Goal: Check status: Check status

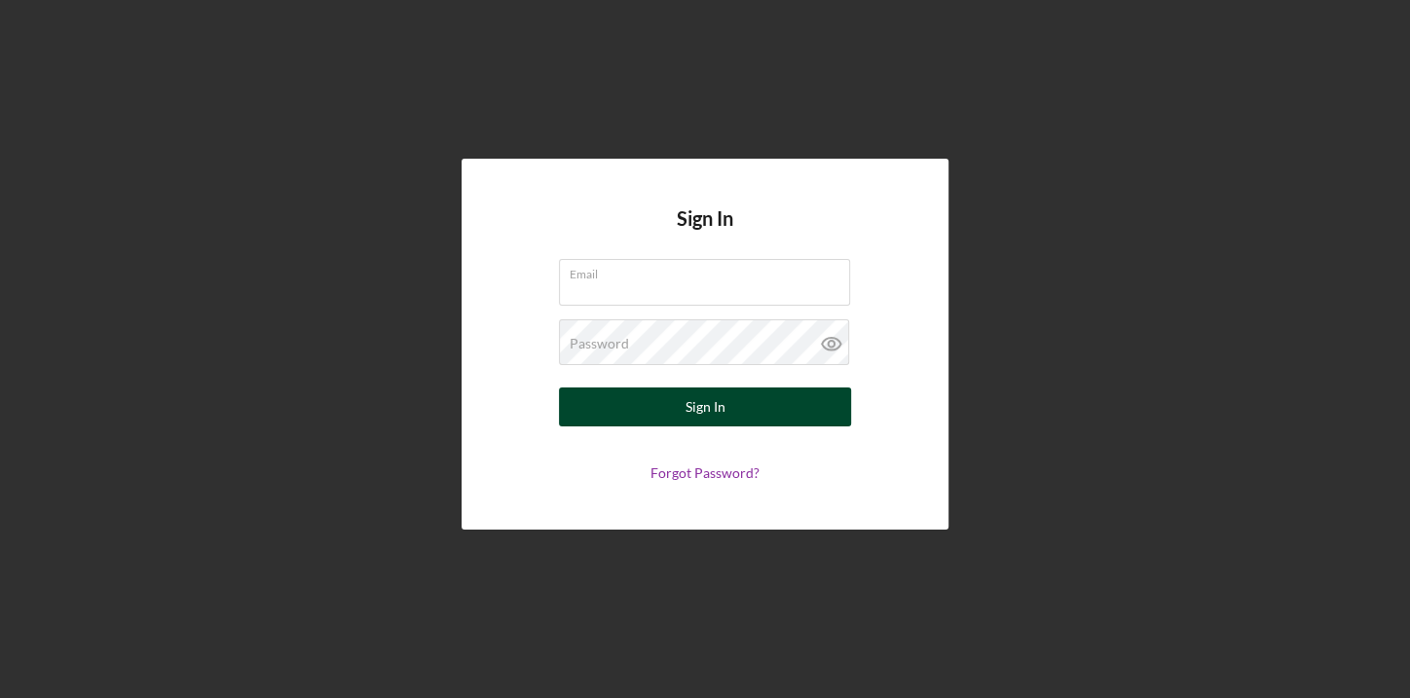
type input "[EMAIL_ADDRESS][DOMAIN_NAME]"
click at [709, 390] on div "Sign In" at bounding box center [706, 407] width 40 height 39
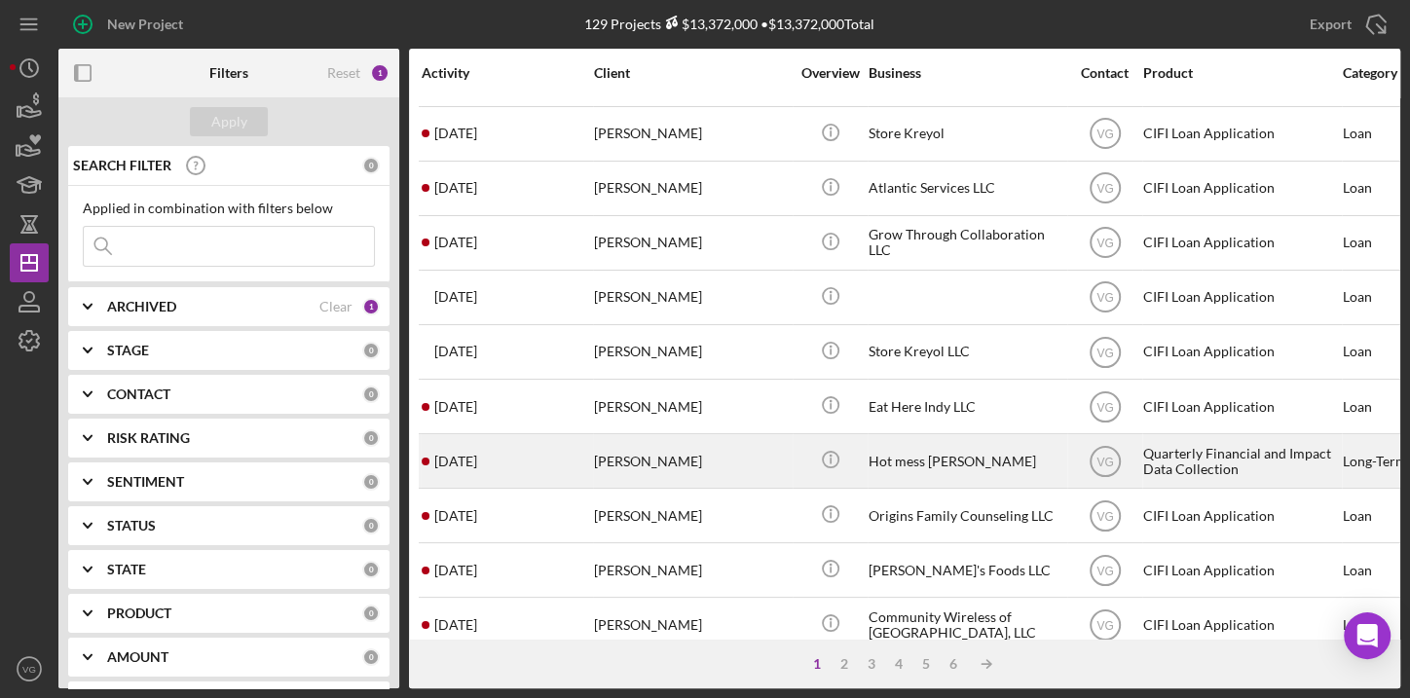
scroll to position [176, 0]
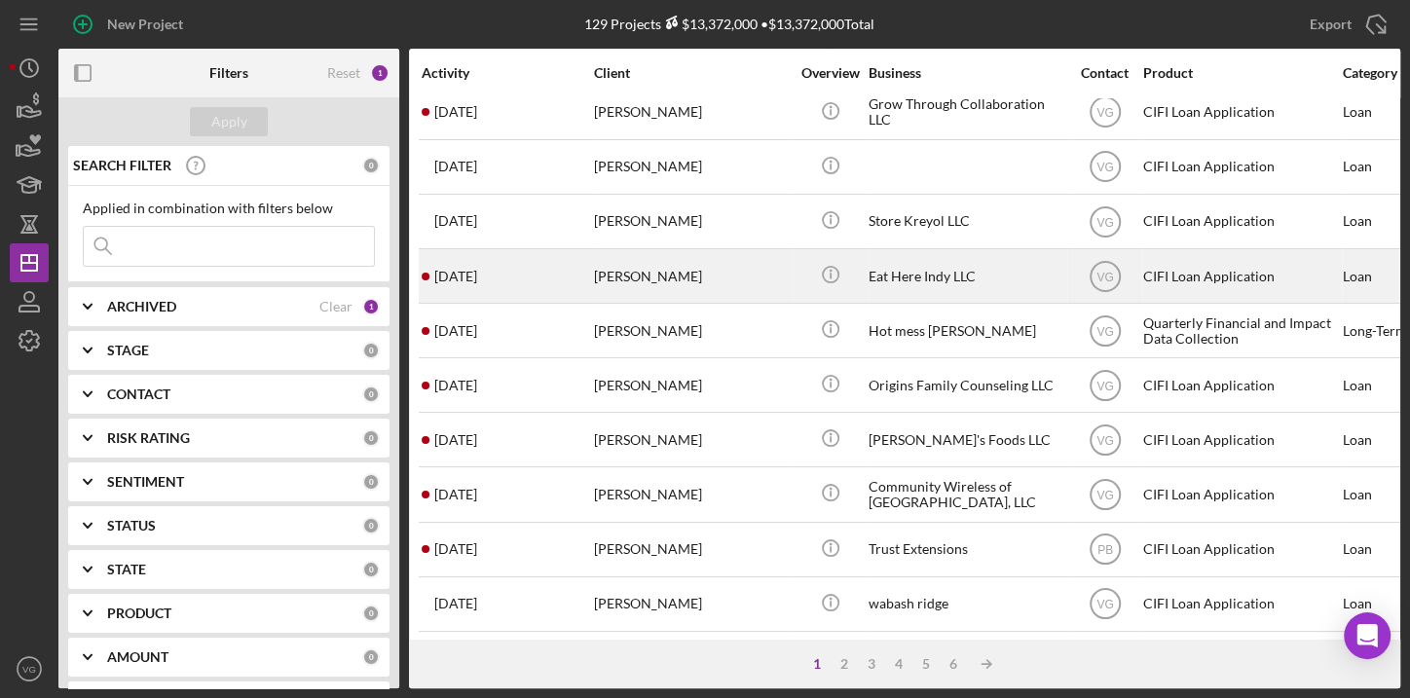
click at [644, 282] on div "[PERSON_NAME]" at bounding box center [691, 276] width 195 height 52
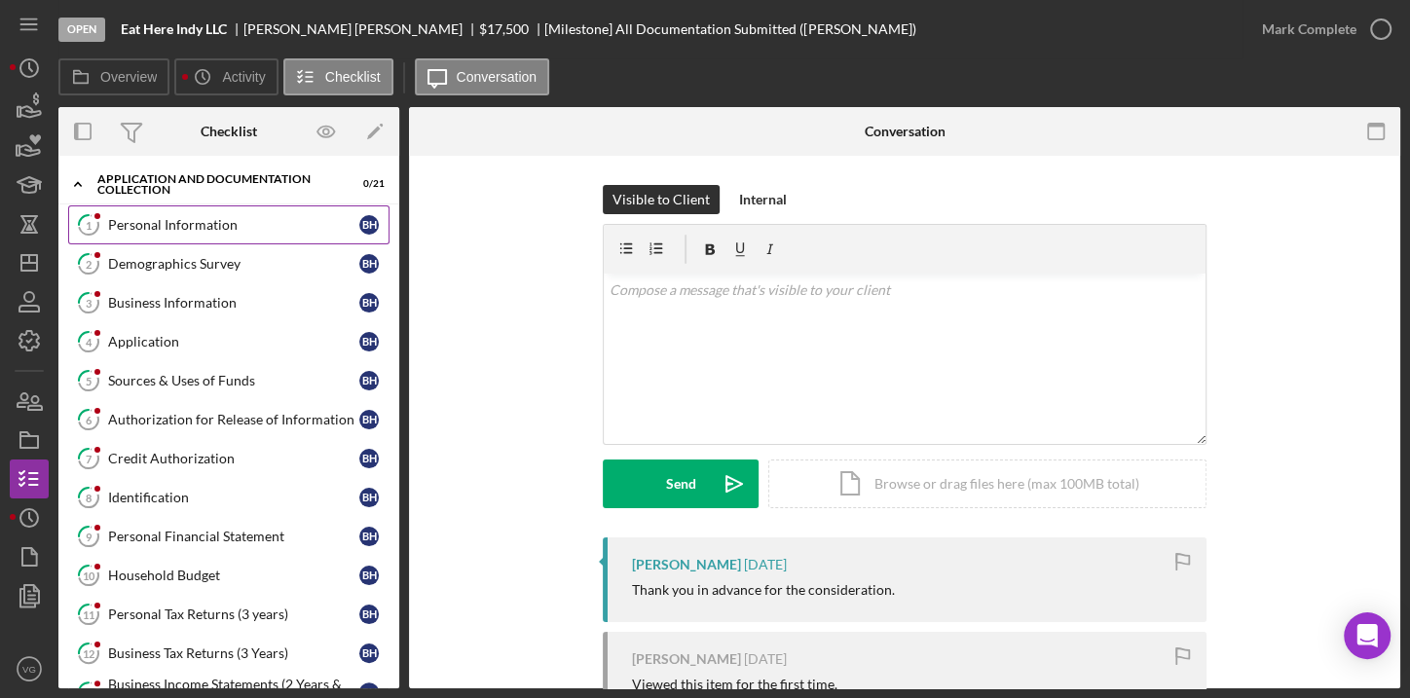
click at [182, 219] on div "Personal Information" at bounding box center [233, 225] width 251 height 16
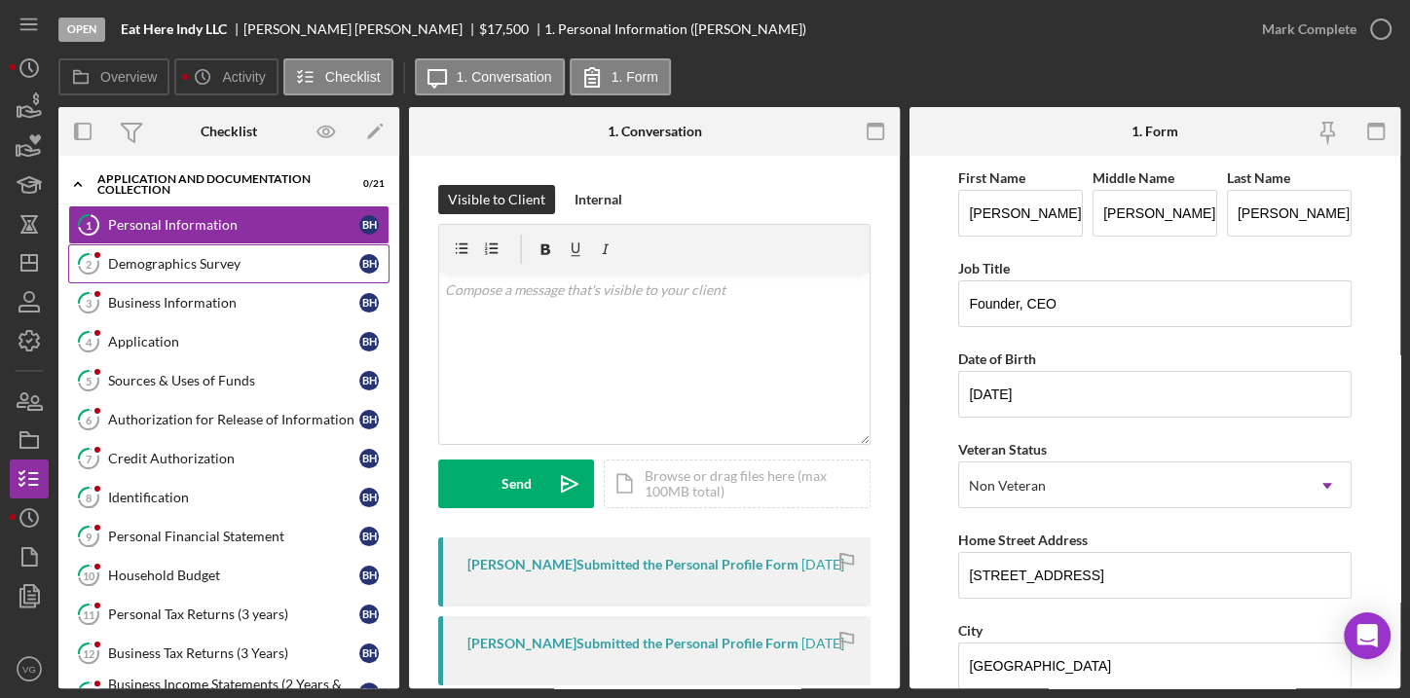
click at [184, 270] on div "Demographics Survey" at bounding box center [233, 264] width 251 height 16
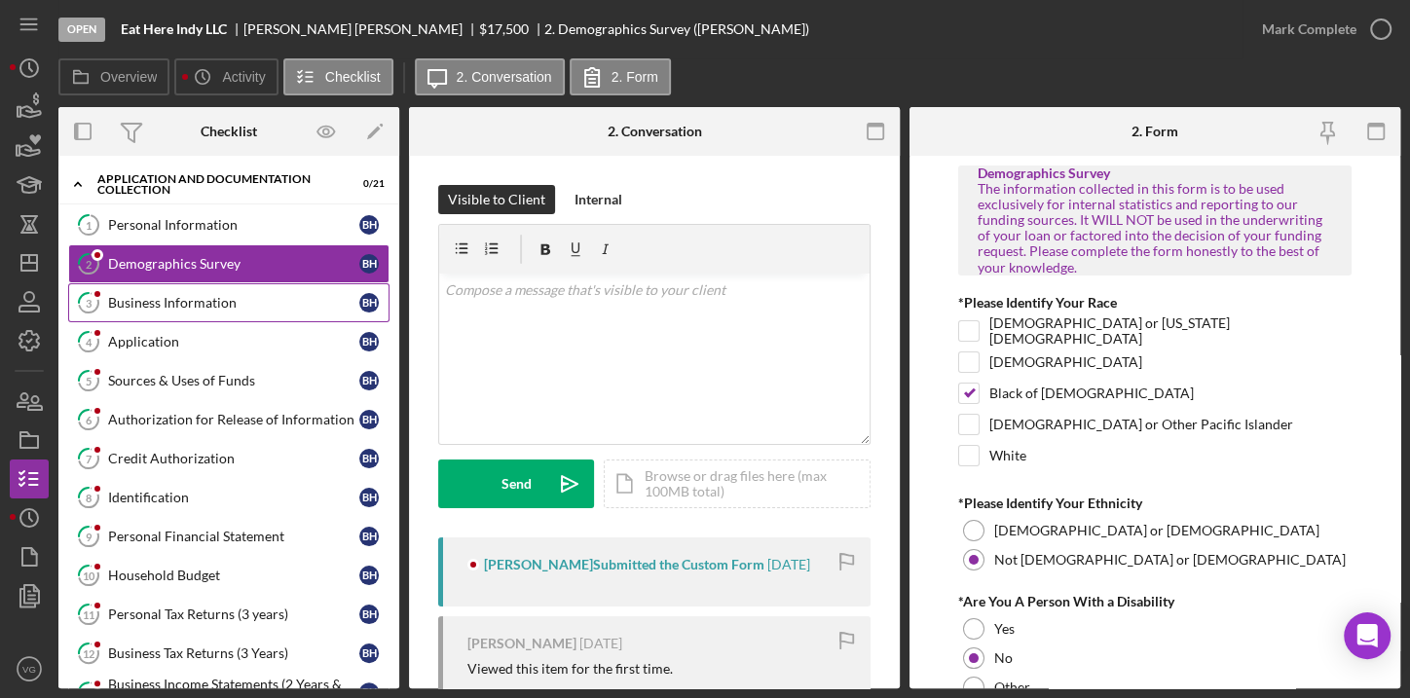
click at [189, 308] on div "Business Information" at bounding box center [233, 303] width 251 height 16
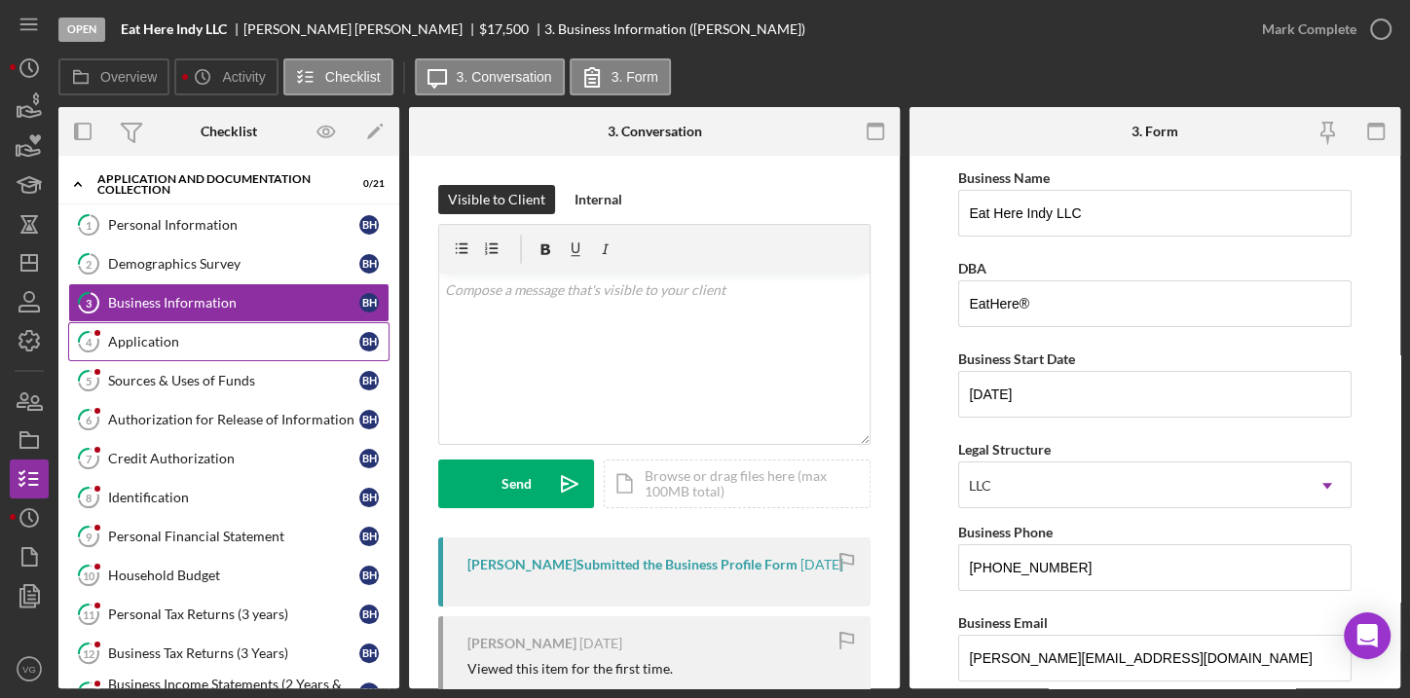
click at [186, 338] on div "Application" at bounding box center [233, 342] width 251 height 16
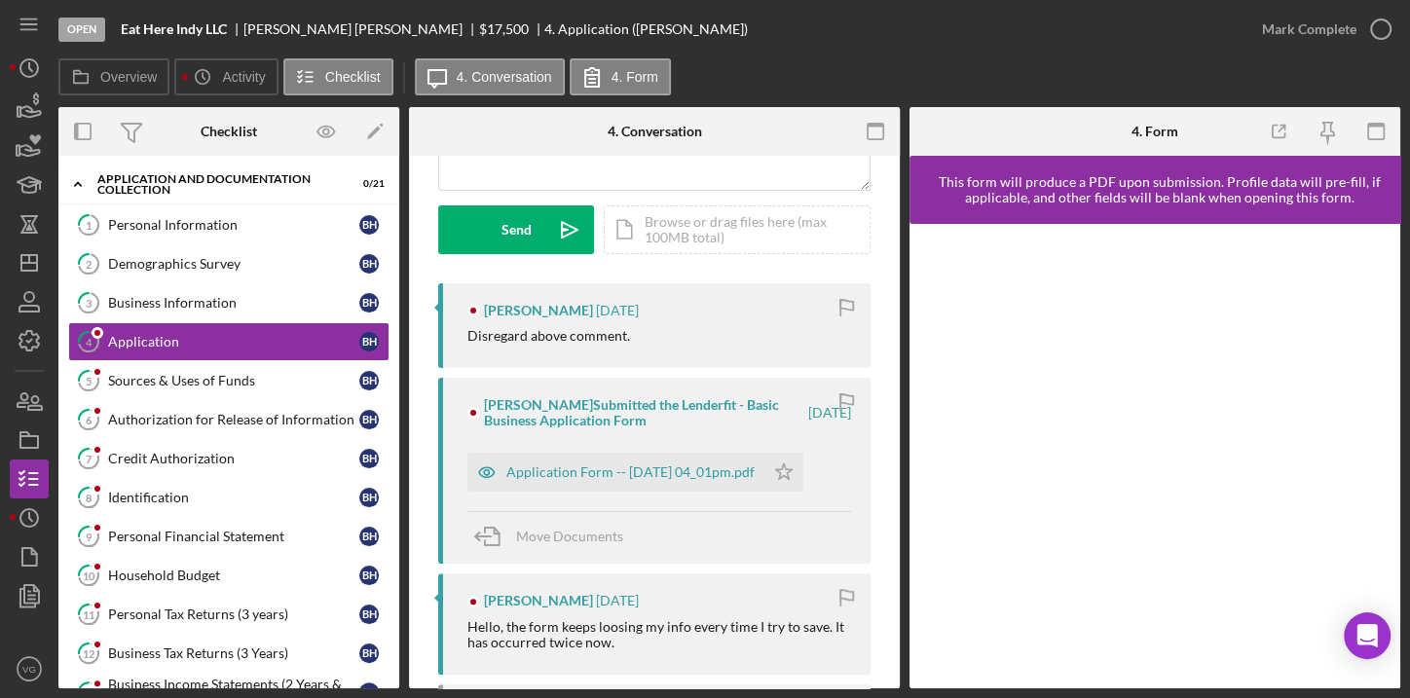
scroll to position [265, 0]
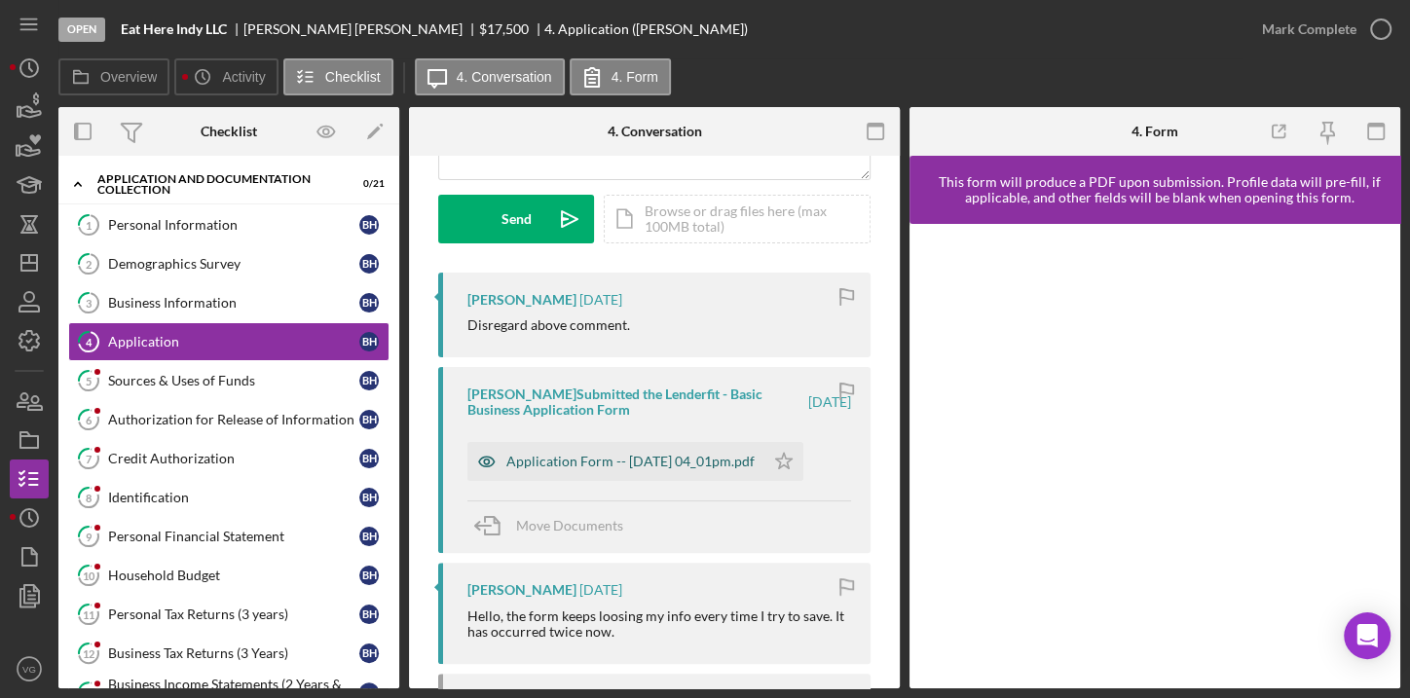
click at [545, 468] on div "Application Form -- [DATE] 04_01pm.pdf" at bounding box center [631, 462] width 248 height 16
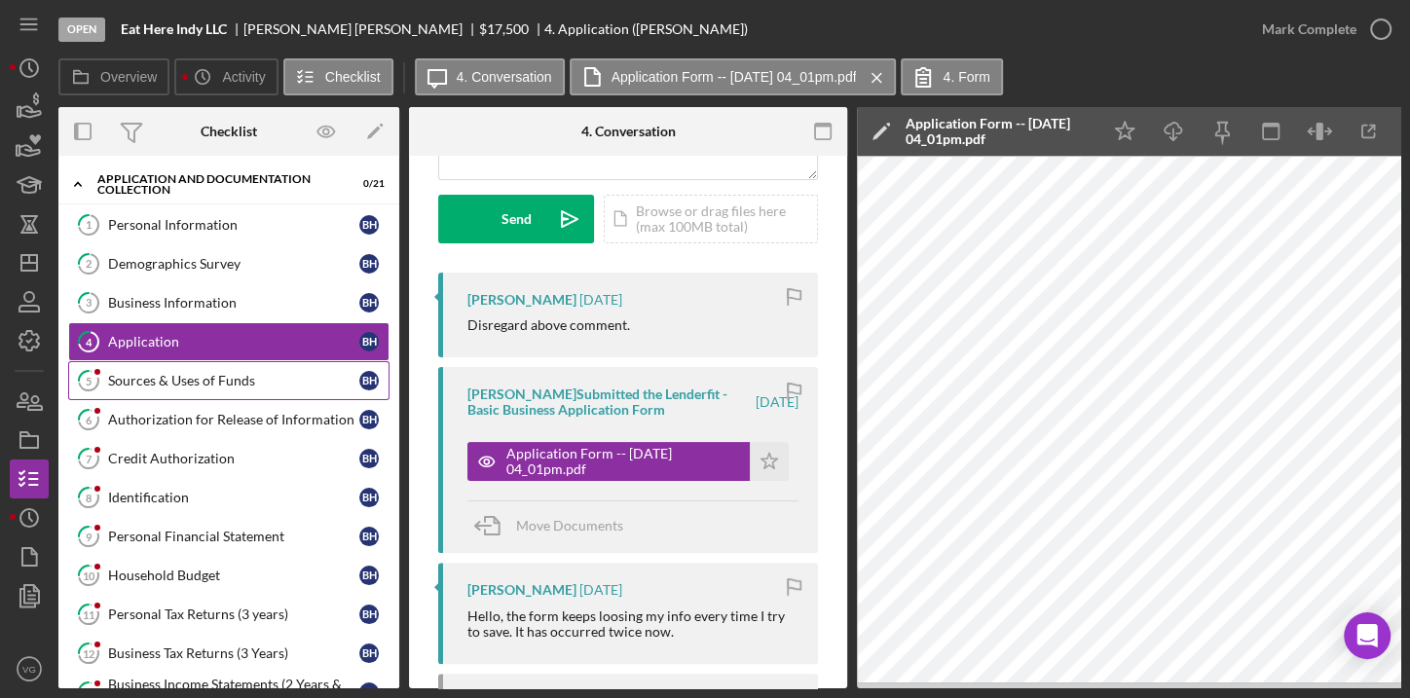
click at [190, 380] on div "Sources & Uses of Funds" at bounding box center [233, 381] width 251 height 16
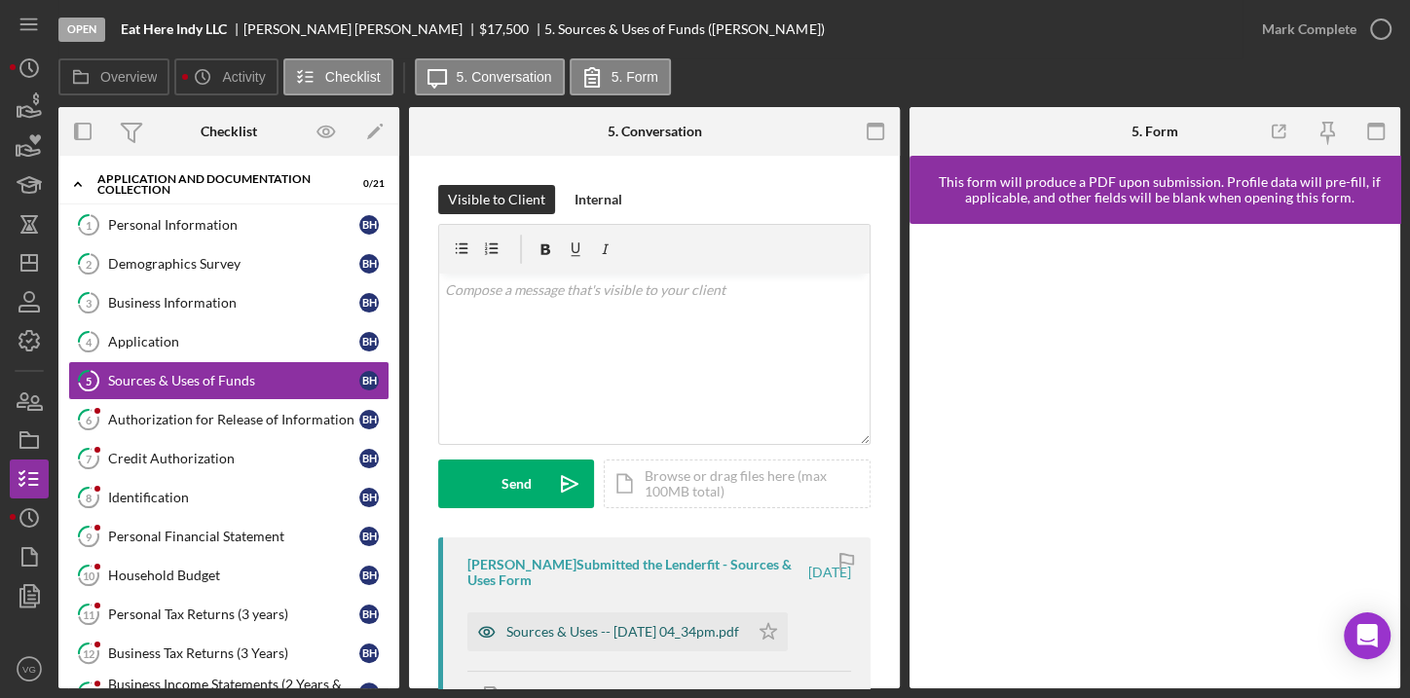
click at [593, 631] on div "Sources & Uses -- [DATE] 04_34pm.pdf" at bounding box center [623, 632] width 233 height 16
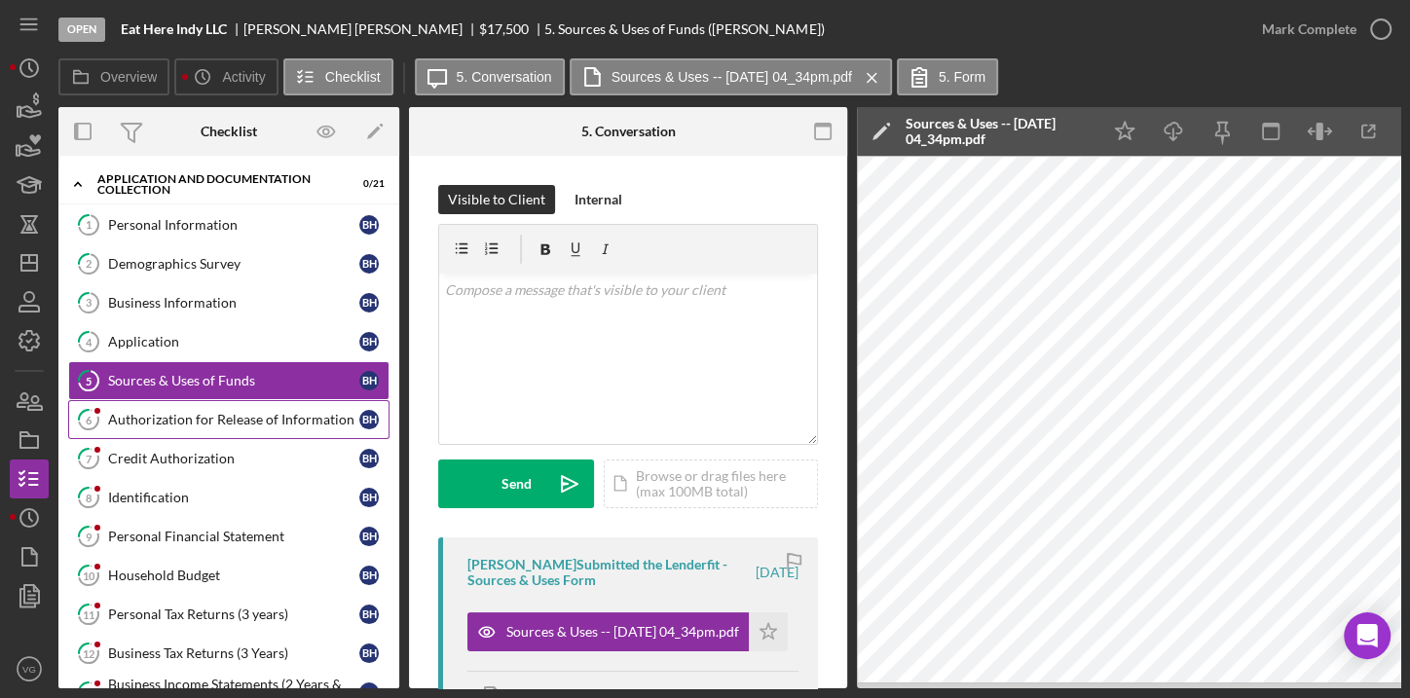
click at [217, 420] on div "Authorization for Release of Information" at bounding box center [233, 420] width 251 height 16
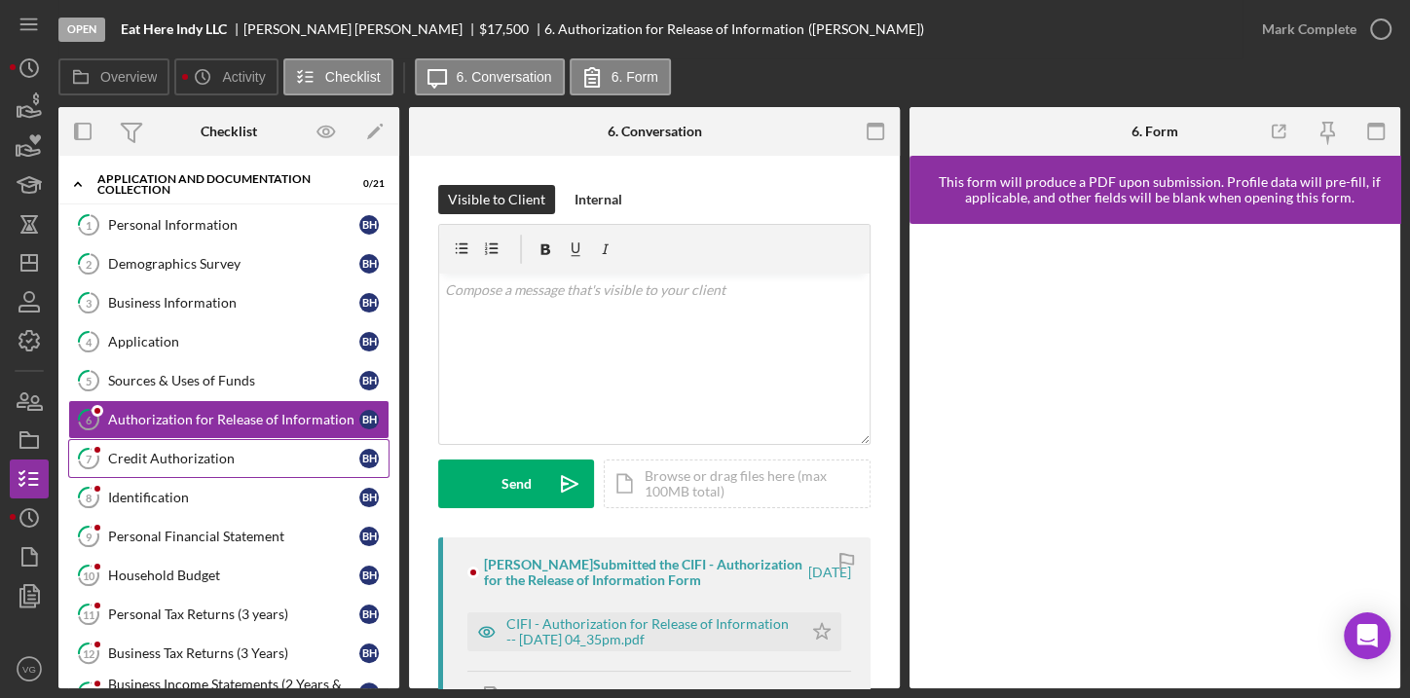
click at [190, 466] on link "7 Credit Authorization B H" at bounding box center [228, 458] width 321 height 39
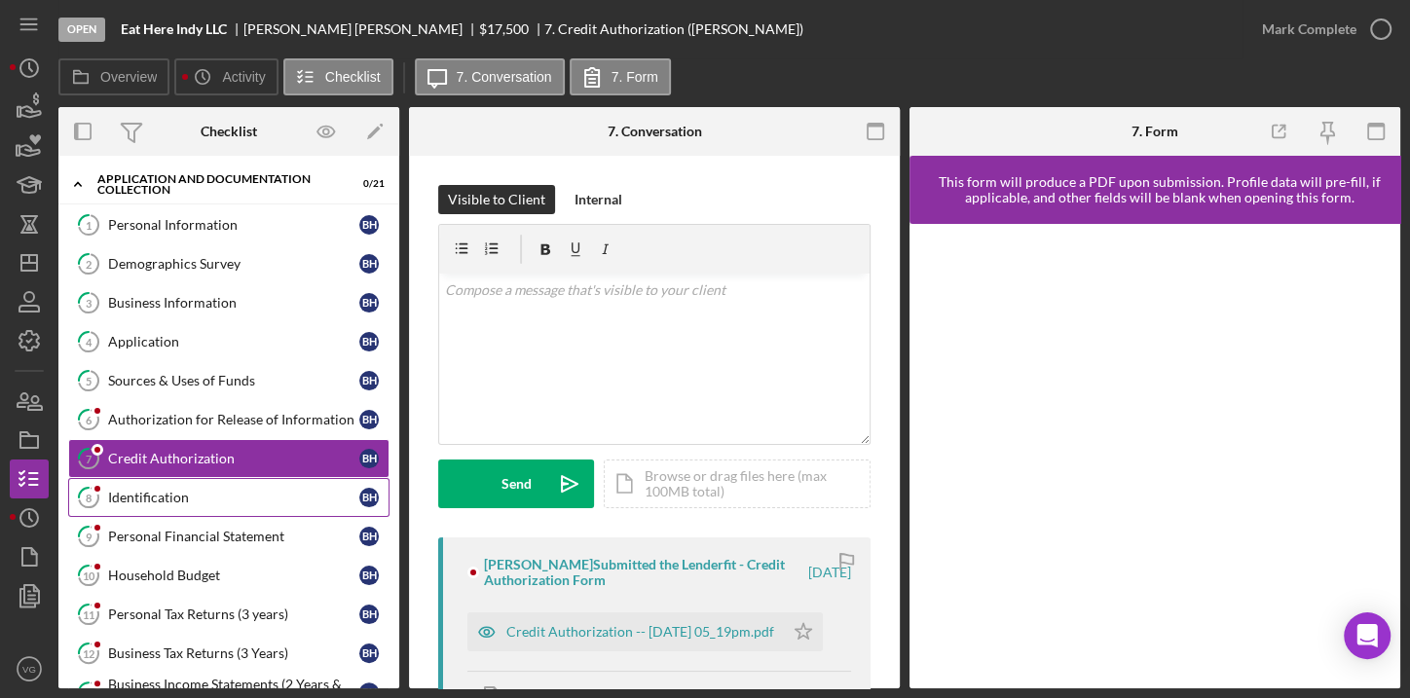
click at [187, 494] on div "Identification" at bounding box center [233, 498] width 251 height 16
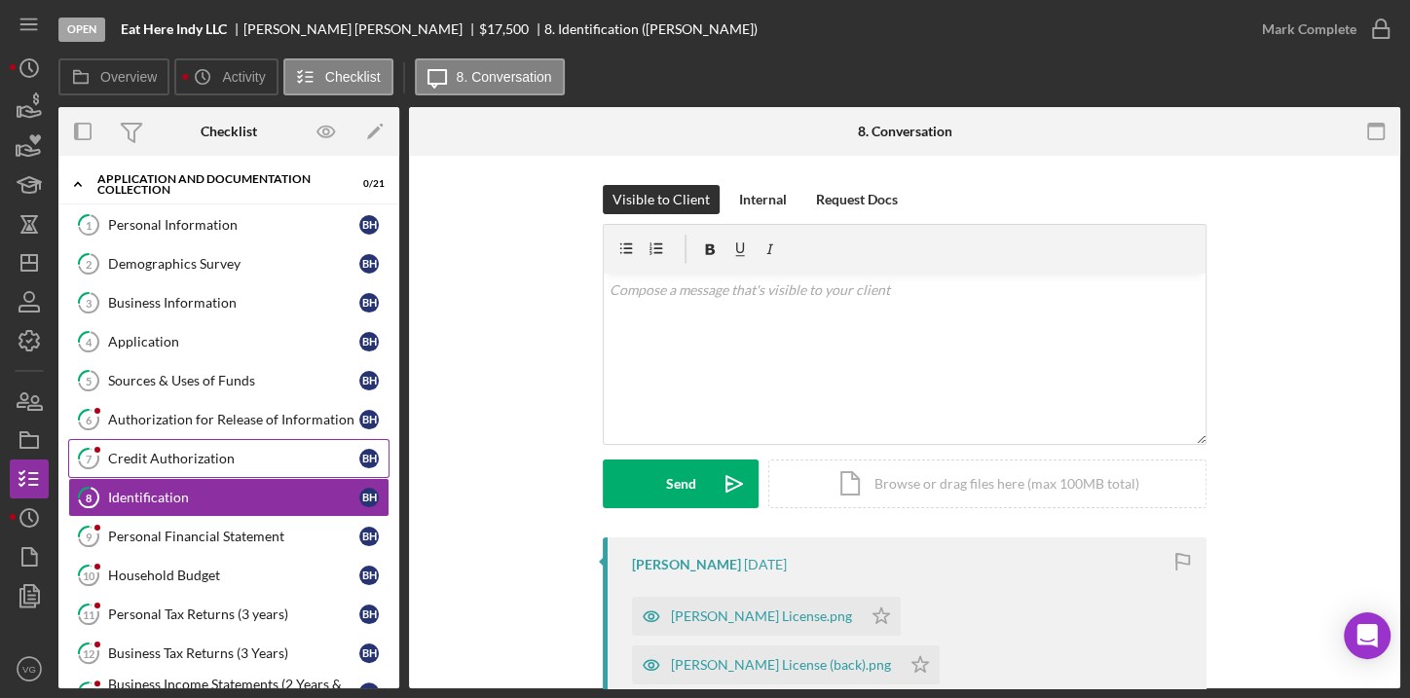
click at [176, 461] on div "Credit Authorization" at bounding box center [233, 459] width 251 height 16
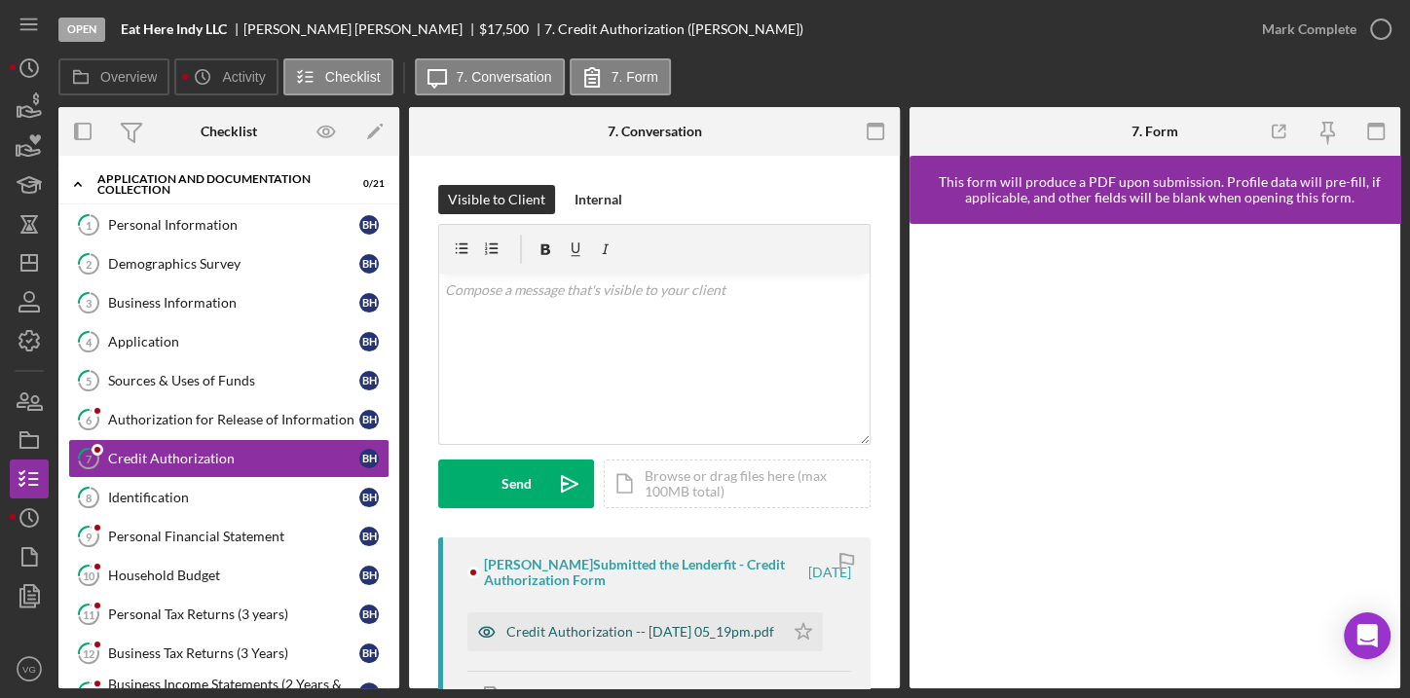
click at [590, 632] on div "Credit Authorization -- [DATE] 05_19pm.pdf" at bounding box center [641, 632] width 268 height 16
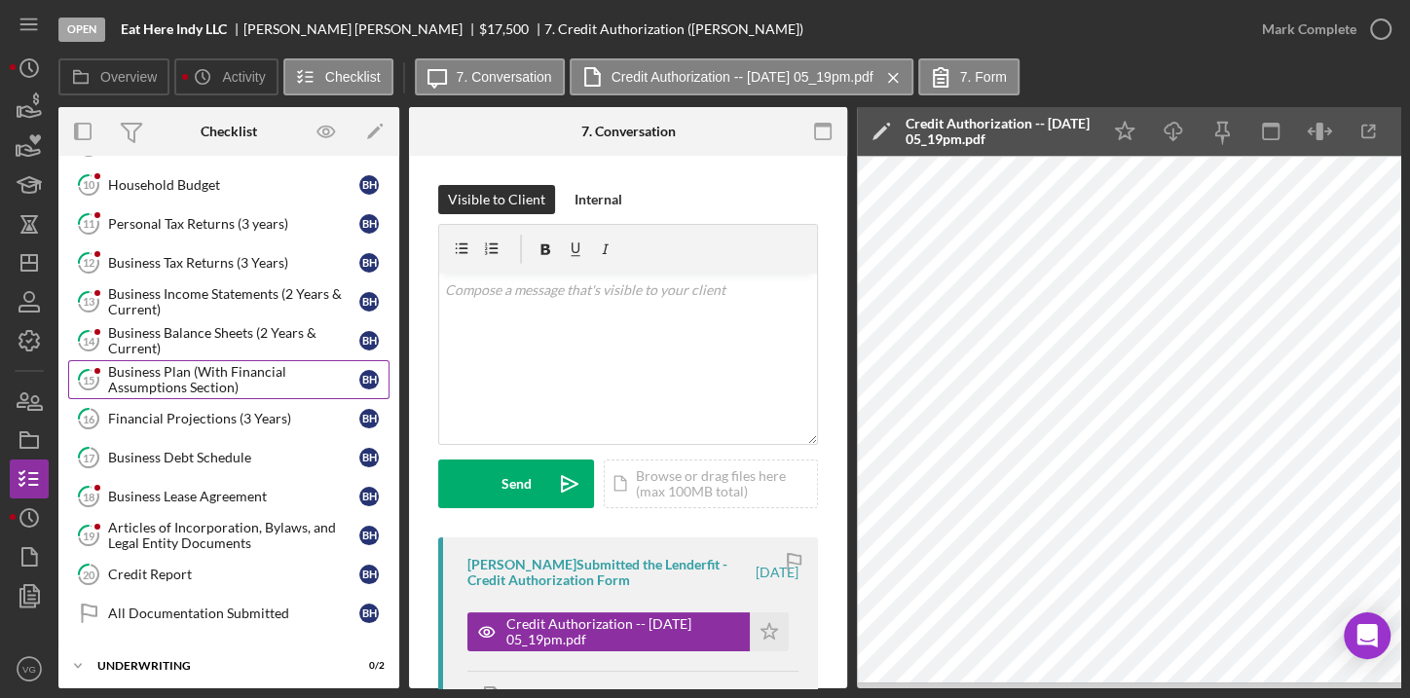
scroll to position [393, 0]
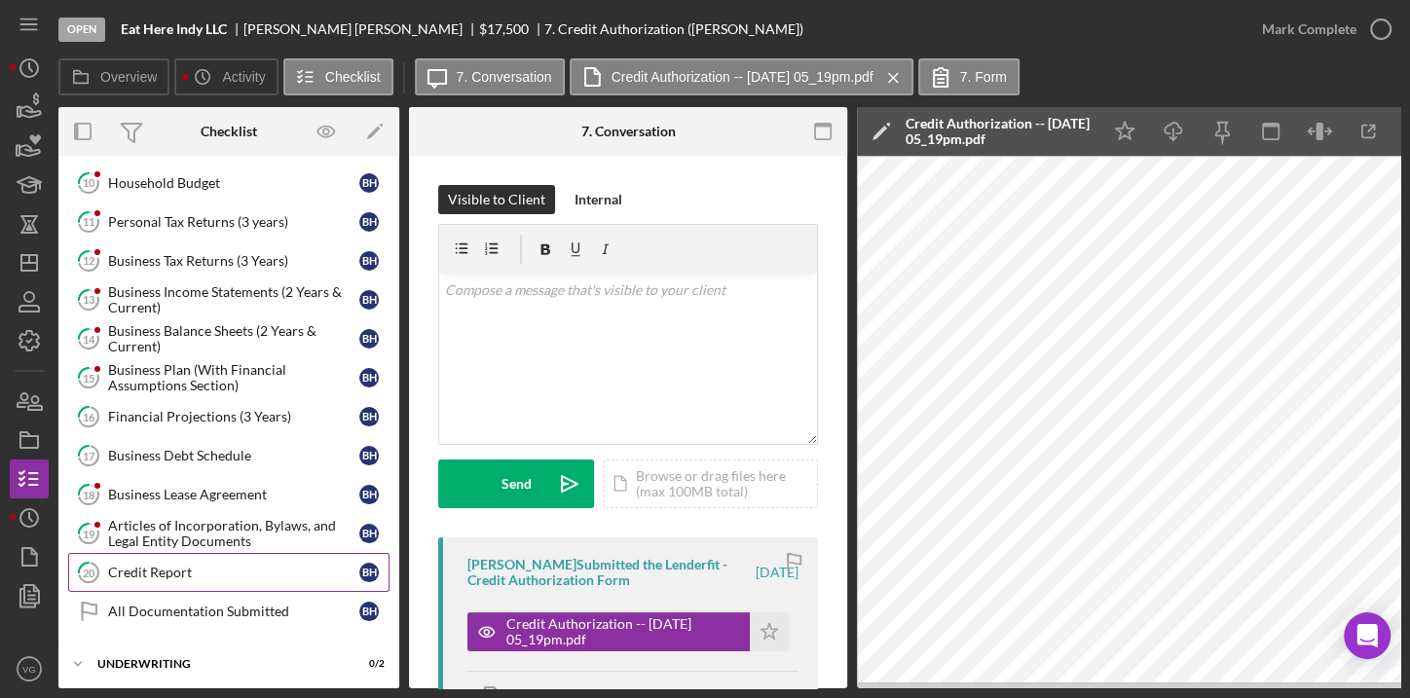
click at [159, 565] on div "Credit Report" at bounding box center [233, 573] width 251 height 16
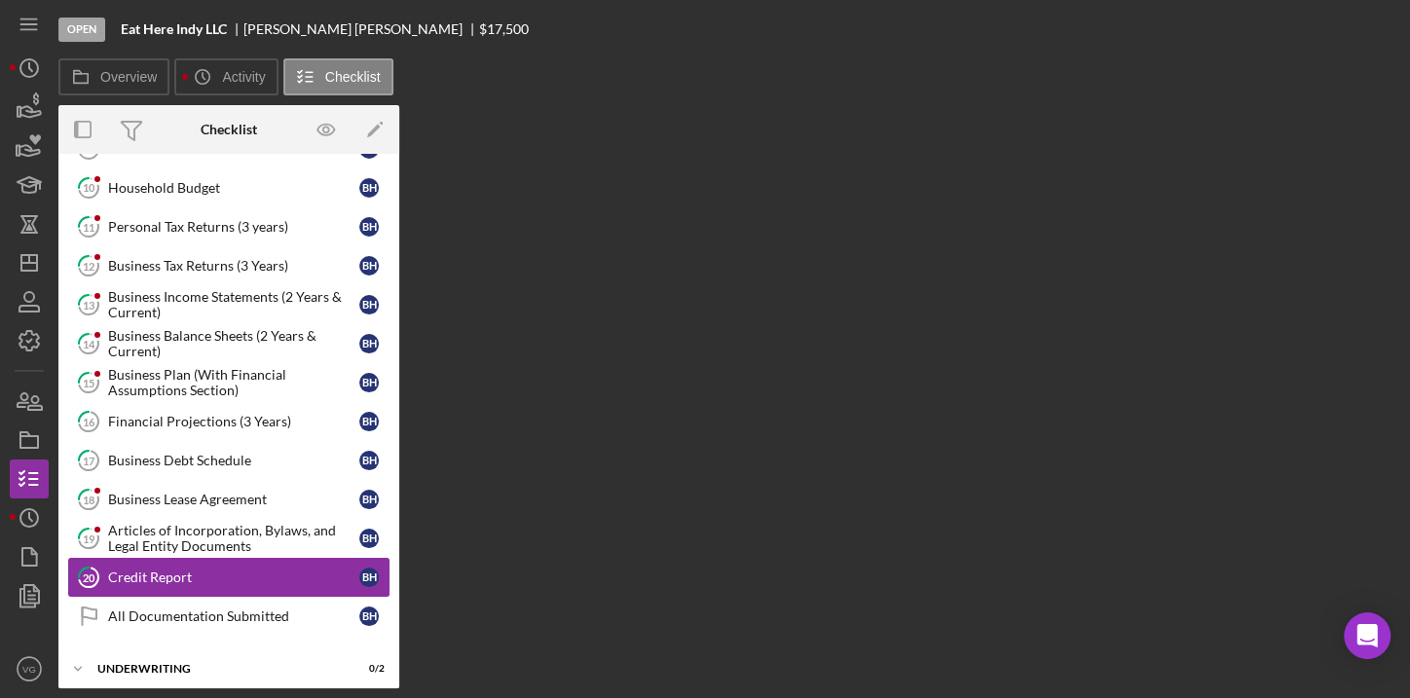
scroll to position [387, 0]
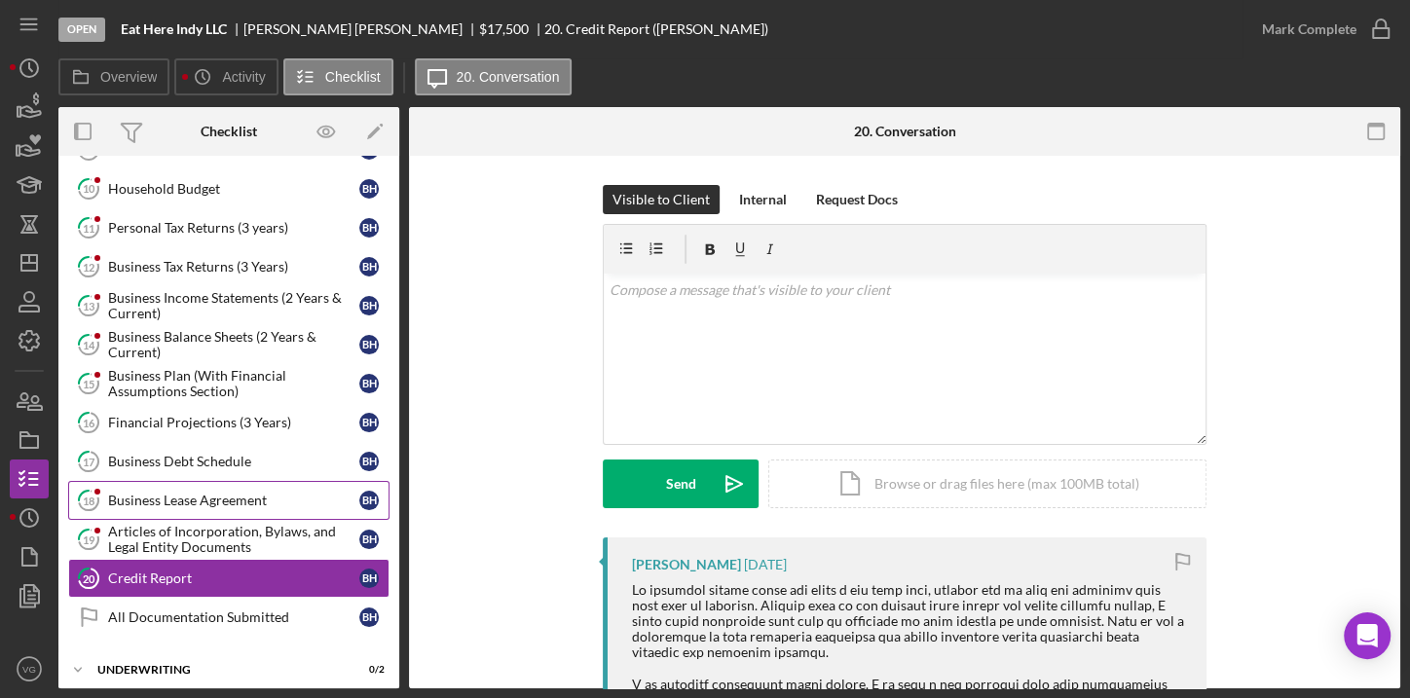
click at [183, 493] on div "Business Lease Agreement" at bounding box center [233, 501] width 251 height 16
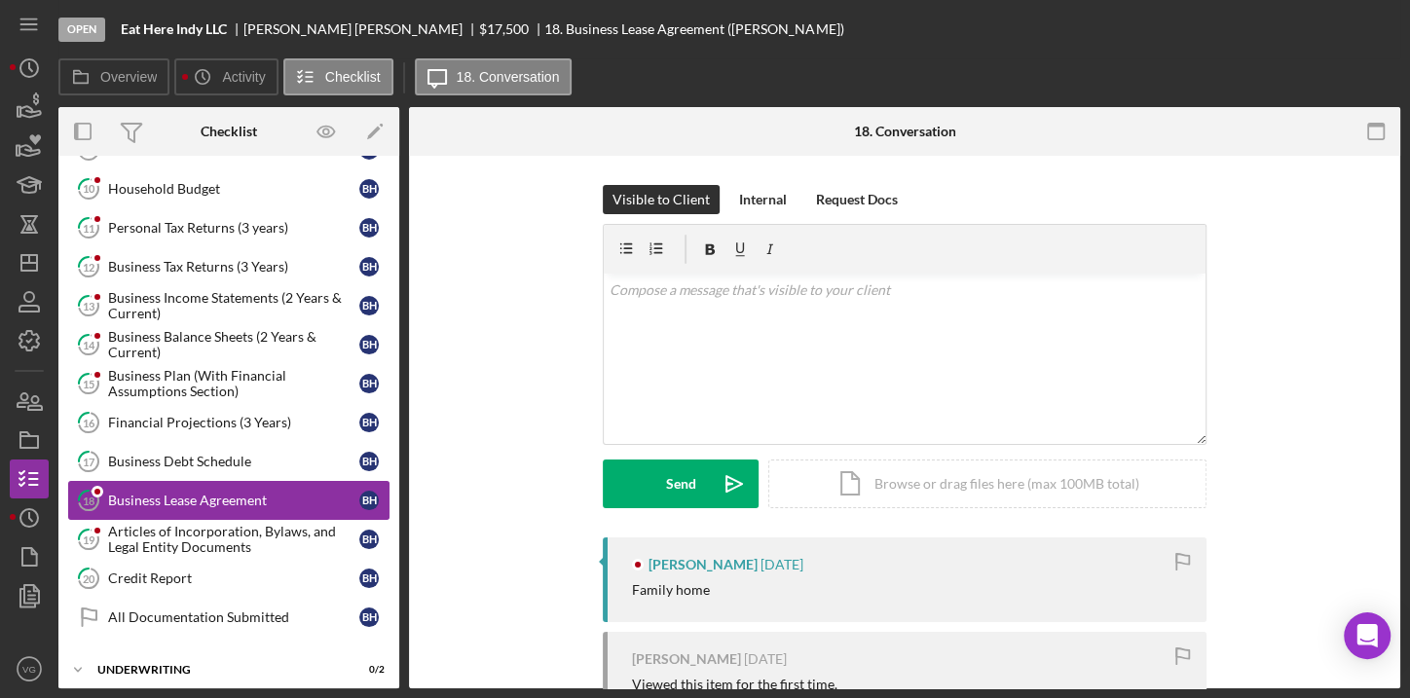
scroll to position [387, 0]
click at [193, 524] on div "Articles of Incorporation, Bylaws, and Legal Entity Documents" at bounding box center [233, 539] width 251 height 31
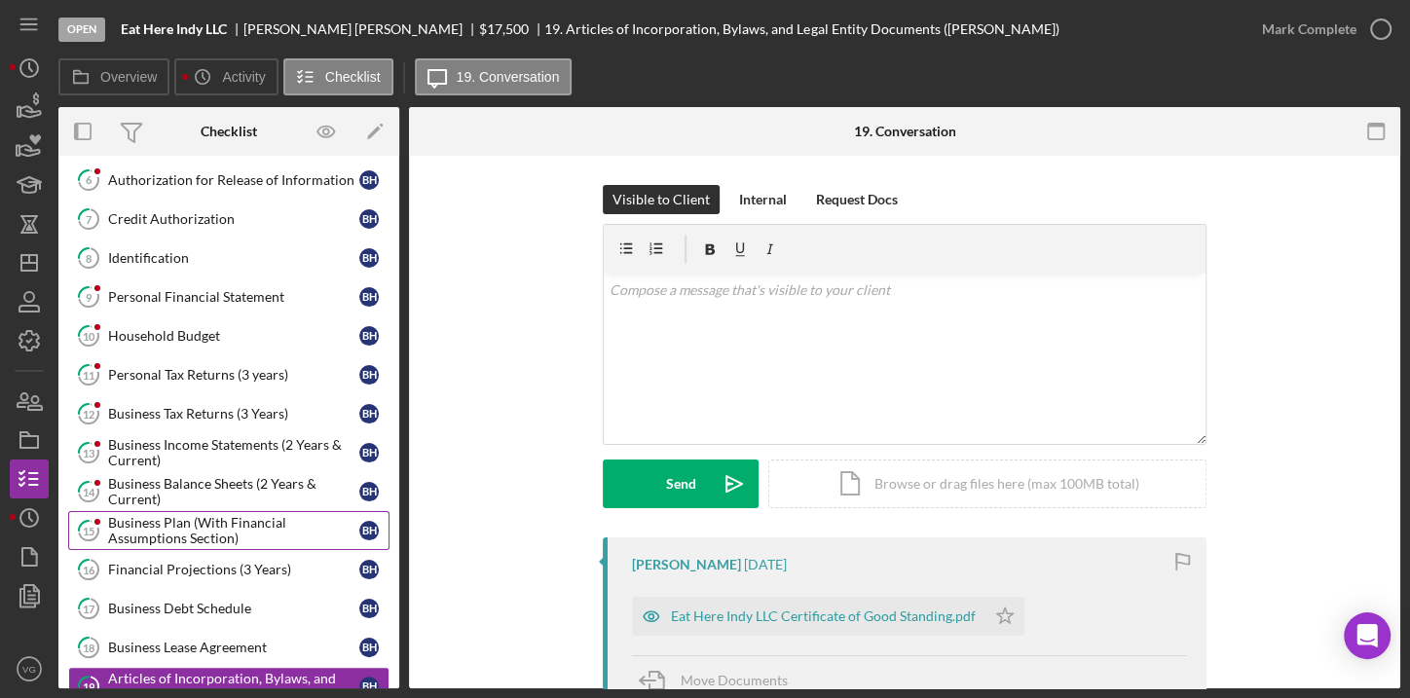
scroll to position [209, 0]
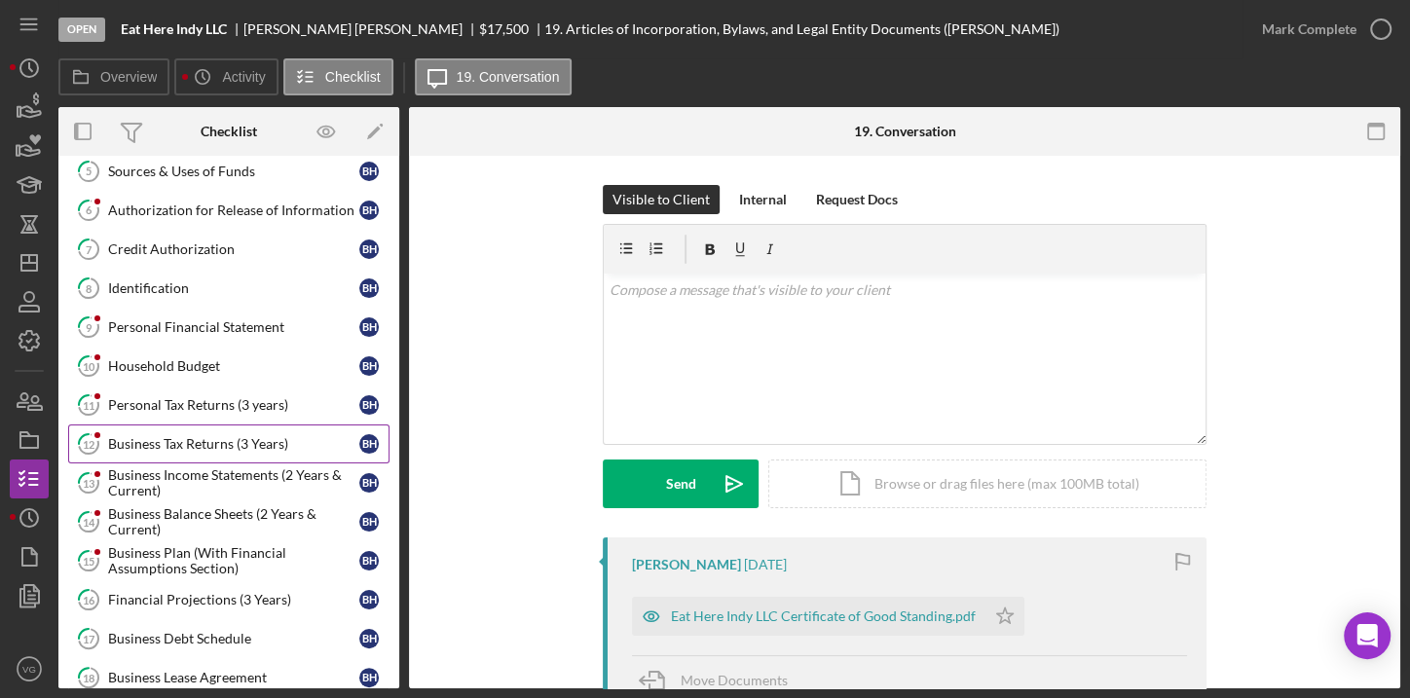
click at [208, 440] on div "Business Tax Returns (3 Years)" at bounding box center [233, 444] width 251 height 16
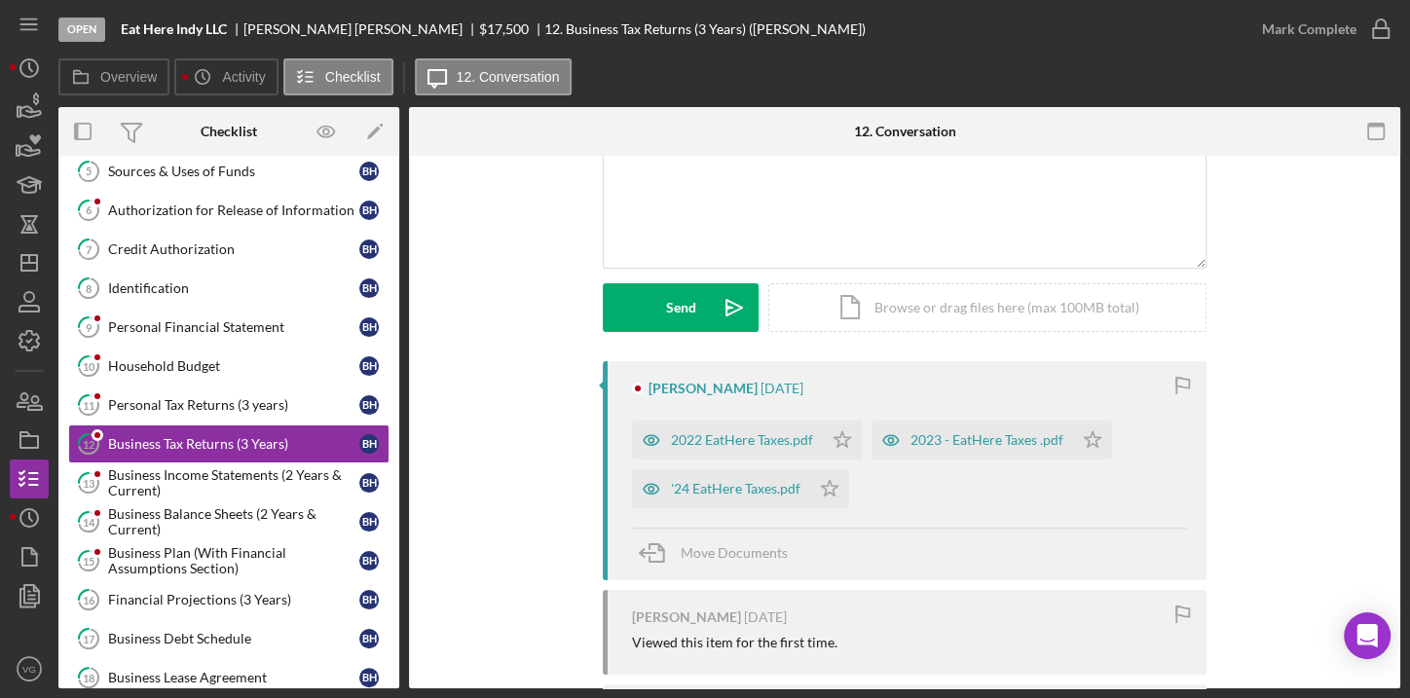
scroll to position [176, 0]
click at [719, 493] on div "'24 EatHere Taxes.pdf" at bounding box center [736, 489] width 130 height 16
